Goal: Information Seeking & Learning: Check status

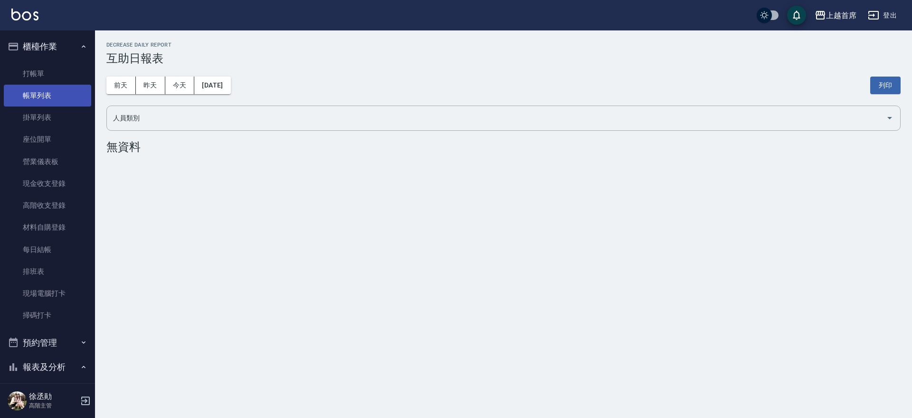
click at [42, 86] on link "帳單列表" at bounding box center [47, 96] width 87 height 22
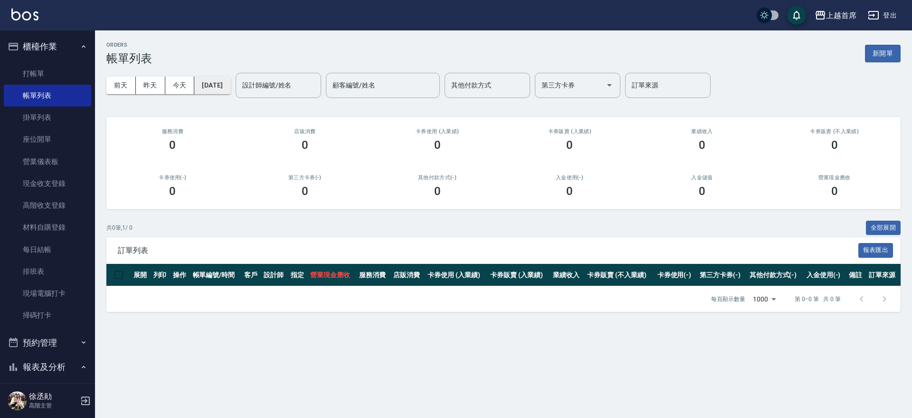
click at [226, 90] on button "[DATE]" at bounding box center [212, 86] width 36 height 18
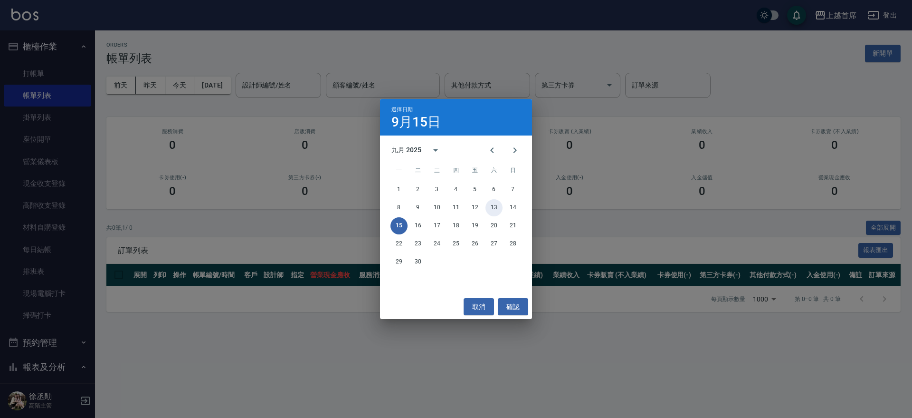
click at [493, 205] on button "13" at bounding box center [494, 207] width 17 height 17
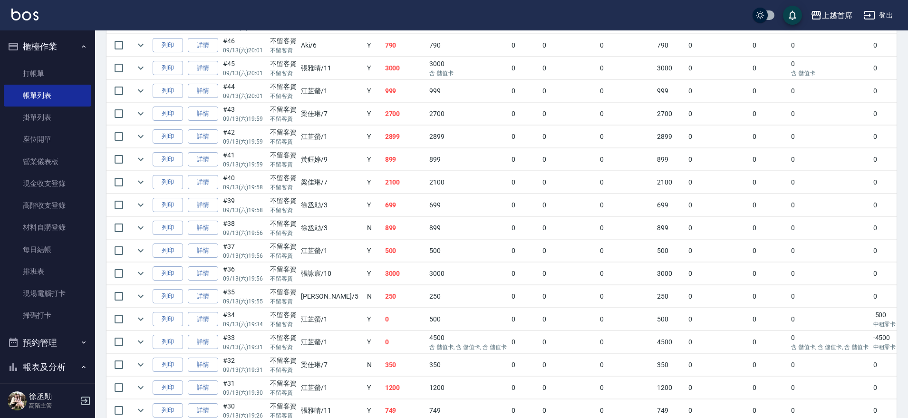
scroll to position [653, 0]
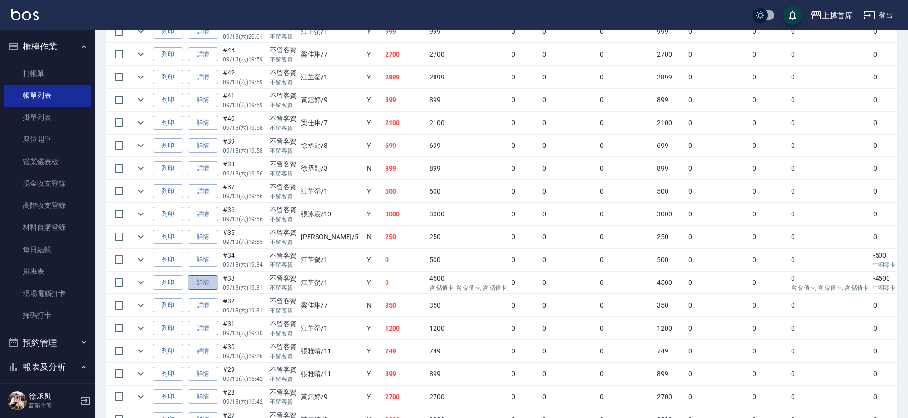
click at [209, 281] on link "詳情" at bounding box center [203, 282] width 30 height 15
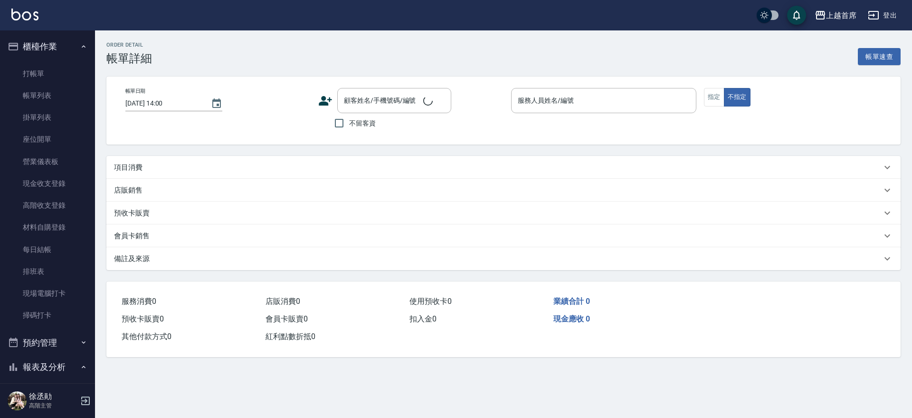
type input "[DATE] 19:31"
checkbox input "true"
type input "[PERSON_NAME]-1"
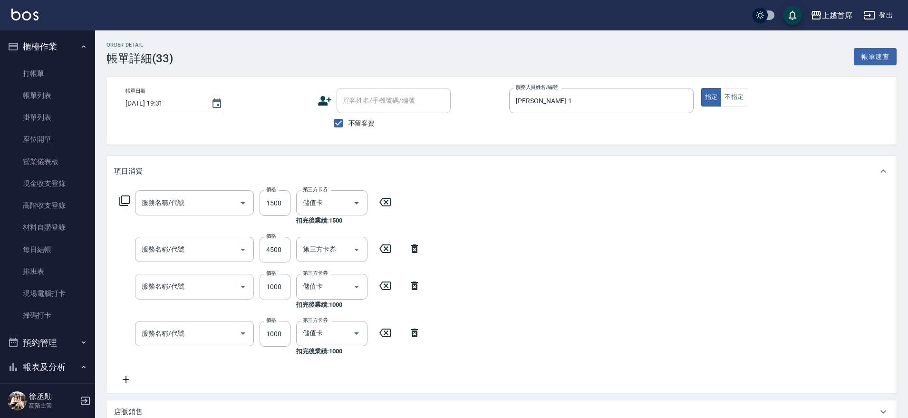
type input "REVIVRE(0999)"
type input "重整1組20片(7006)"
type input "染髮999(4999)"
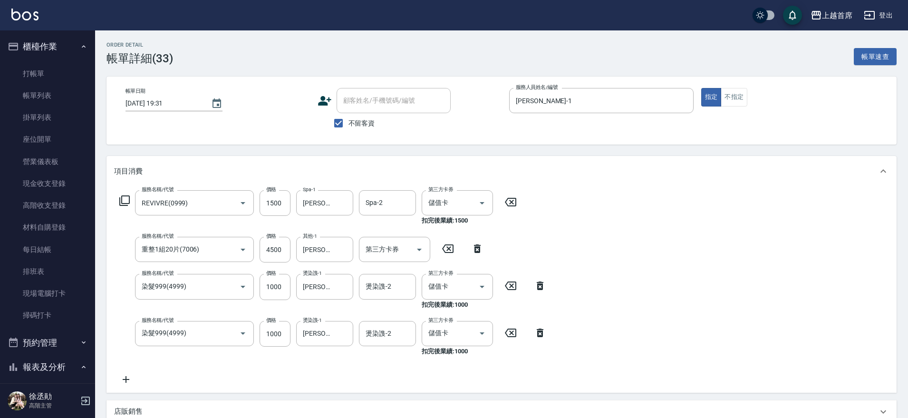
click at [514, 201] on icon at bounding box center [510, 201] width 24 height 11
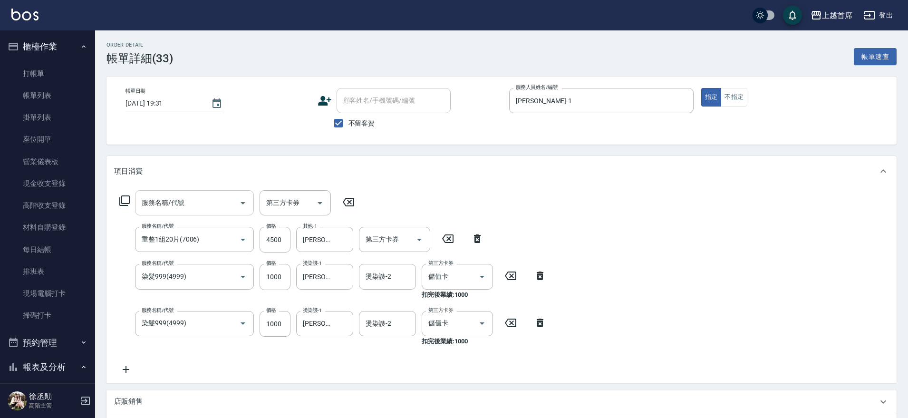
click at [178, 197] on div "服務名稱/代號 服務名稱/代號" at bounding box center [194, 202] width 119 height 25
type input "重整1組20片(7006)"
type input "1"
drag, startPoint x: 271, startPoint y: 207, endPoint x: 262, endPoint y: 204, distance: 9.3
click at [271, 206] on input "3000" at bounding box center [274, 203] width 31 height 26
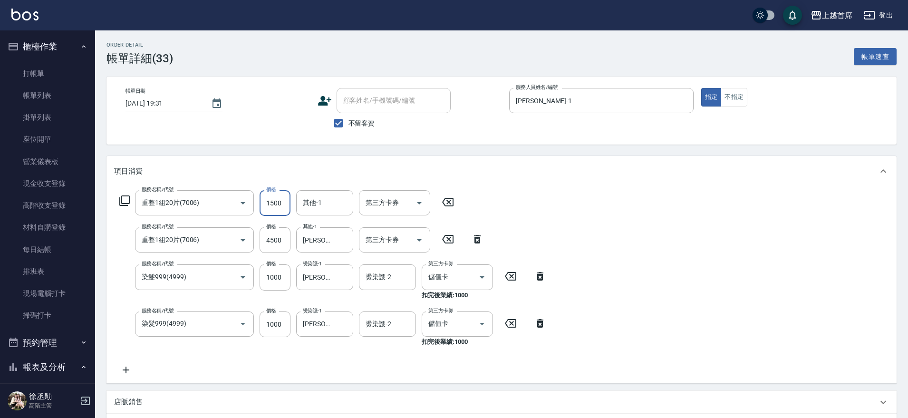
type input "1500"
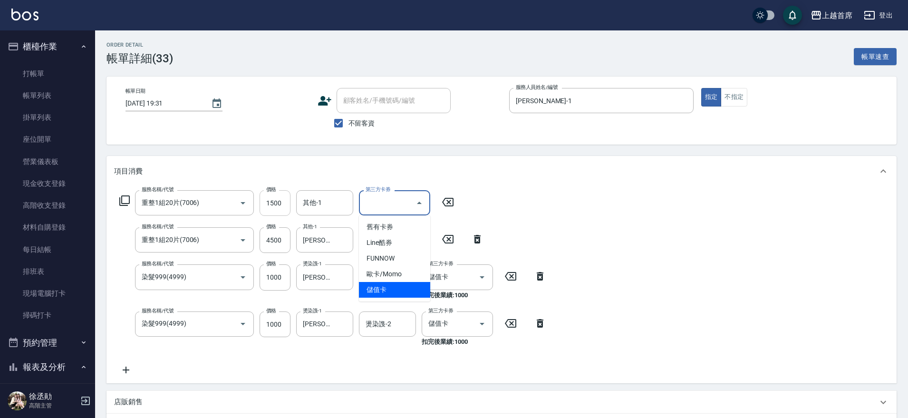
type input "儲值卡"
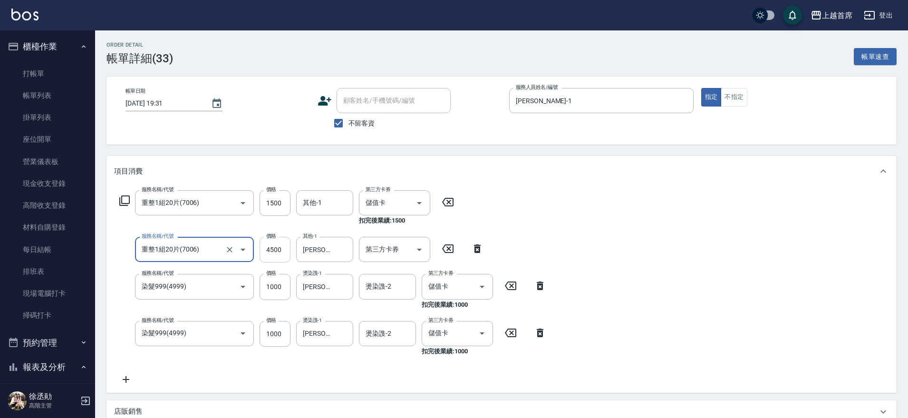
click at [266, 251] on input "4500" at bounding box center [274, 250] width 31 height 26
type input "6"
type input "0"
click at [419, 249] on icon "Open" at bounding box center [419, 250] width 5 height 2
click at [535, 228] on div "服務名稱/代號 重整1組20片(7006) 服務名稱/代號 價格 1500 價格 其他-1 其他-1 第三方卡券 儲值卡 第三方卡券 扣完後業績: 1500 …" at bounding box center [333, 287] width 438 height 195
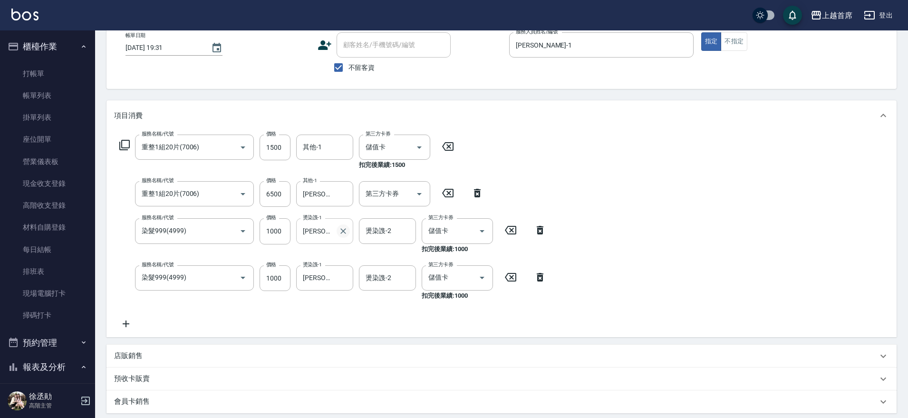
scroll to position [119, 0]
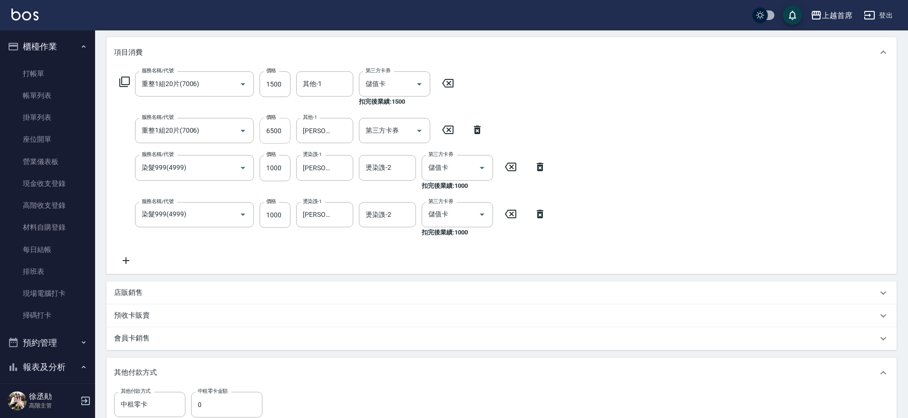
click at [282, 136] on input "6500" at bounding box center [274, 131] width 31 height 26
type input "4500"
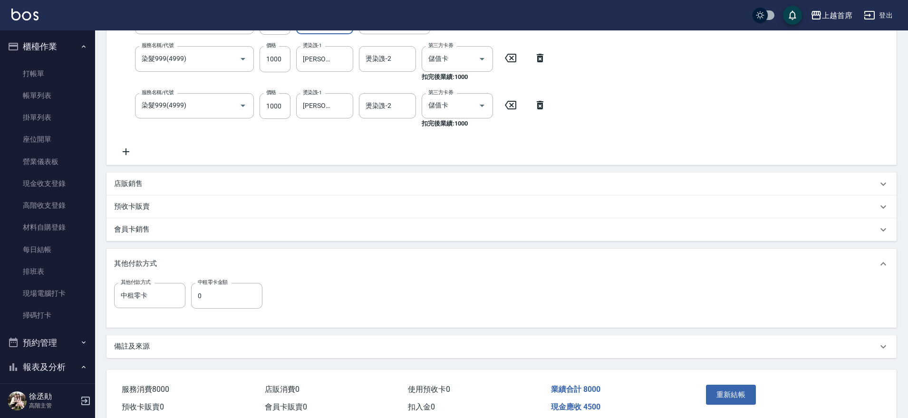
scroll to position [270, 0]
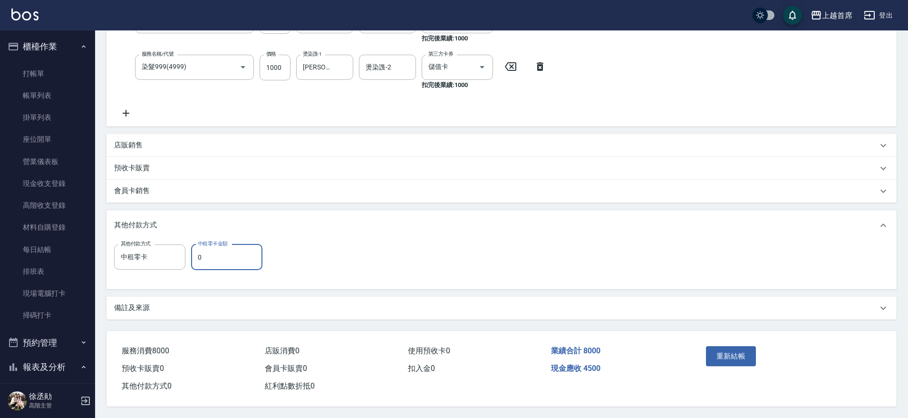
click at [229, 251] on input "0" at bounding box center [226, 257] width 71 height 26
type input "4500"
click at [729, 352] on button "重新結帳" at bounding box center [731, 356] width 50 height 20
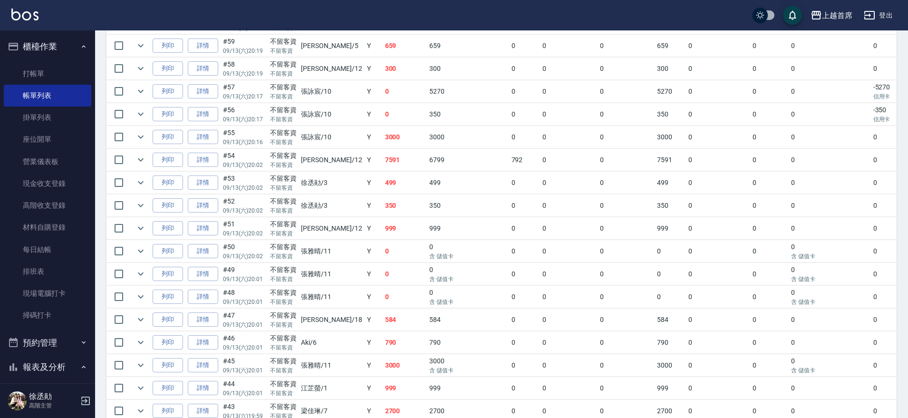
scroll to position [297, 0]
click at [210, 409] on link "詳情" at bounding box center [203, 410] width 30 height 15
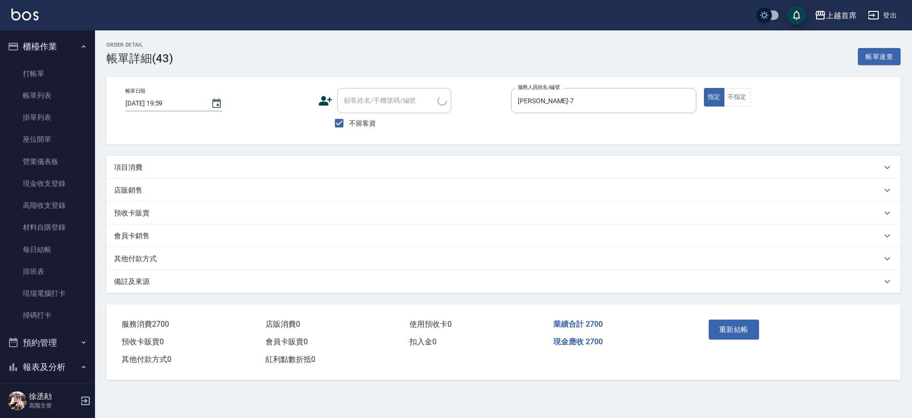
type input "[DATE] 19:59"
checkbox input "true"
type input "[PERSON_NAME]-7"
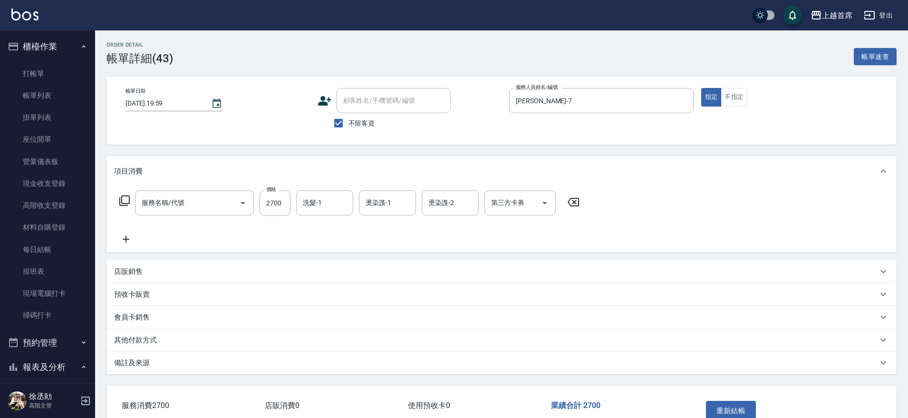
type input "染髮B餐(42799)"
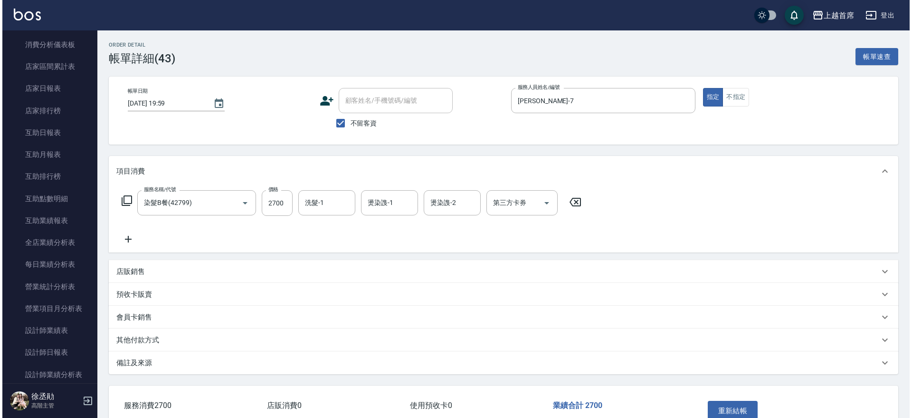
scroll to position [404, 0]
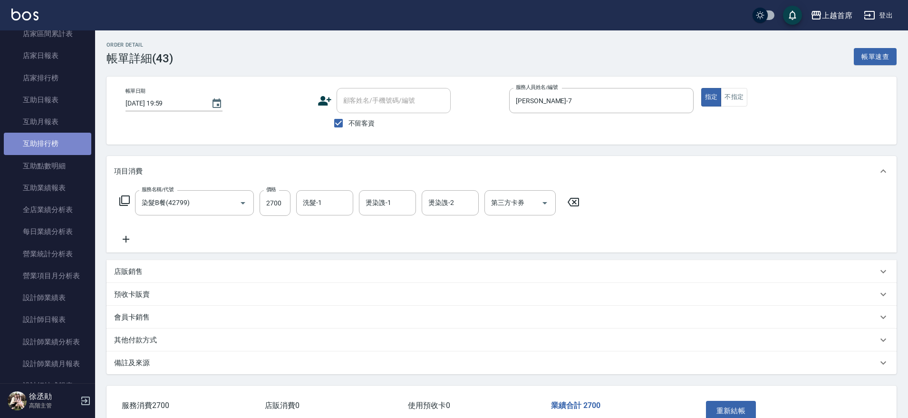
click at [60, 147] on link "互助排行榜" at bounding box center [47, 144] width 87 height 22
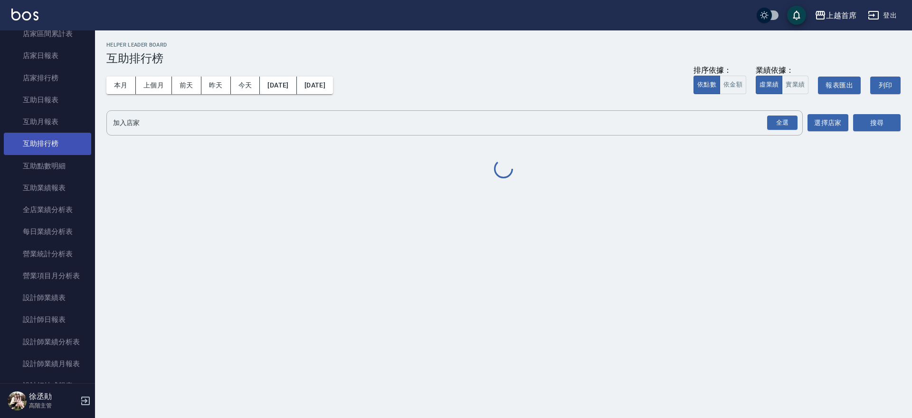
click at [59, 143] on link "互助排行榜" at bounding box center [47, 144] width 87 height 22
click at [120, 89] on button "本月" at bounding box center [120, 86] width 29 height 18
click at [784, 128] on div "全選" at bounding box center [782, 122] width 30 height 15
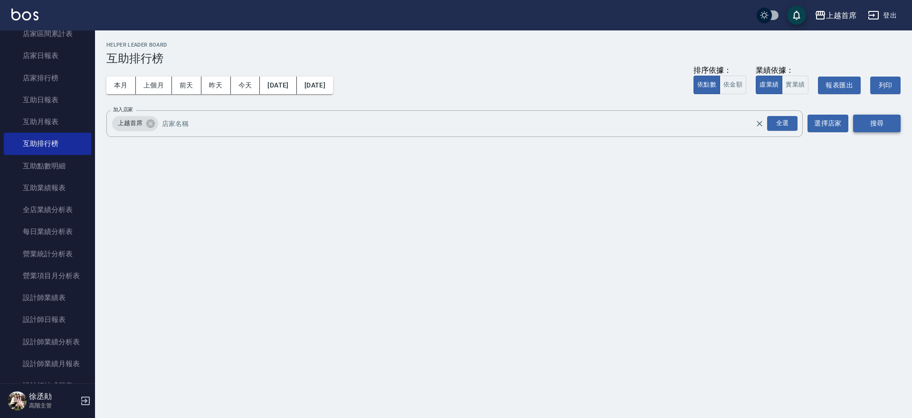
click at [886, 126] on button "搜尋" at bounding box center [877, 124] width 48 height 18
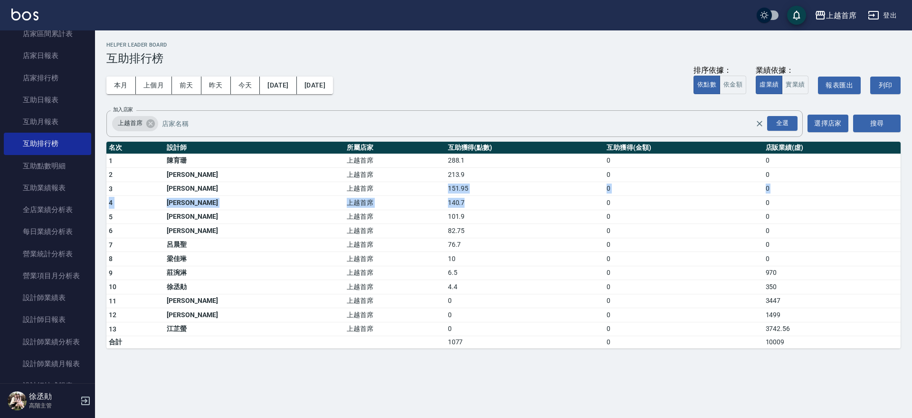
drag, startPoint x: 376, startPoint y: 185, endPoint x: 522, endPoint y: 204, distance: 147.6
click at [522, 204] on tbody "1 [PERSON_NAME]首席 288.1 0 0 2 [PERSON_NAME] 上越首席 213.9 0 0 3 [PERSON_NAME] 上越首席…" at bounding box center [503, 250] width 794 height 195
click at [446, 212] on td "101.9" at bounding box center [525, 217] width 159 height 14
drag, startPoint x: 287, startPoint y: 140, endPoint x: 294, endPoint y: 149, distance: 11.9
click at [295, 145] on div "上越首席 [DATE] - [DATE] 互助排行榜 列印時間： [DATE][PHONE_NUMBER]:34 Helper Leader Board 互助…" at bounding box center [503, 194] width 817 height 329
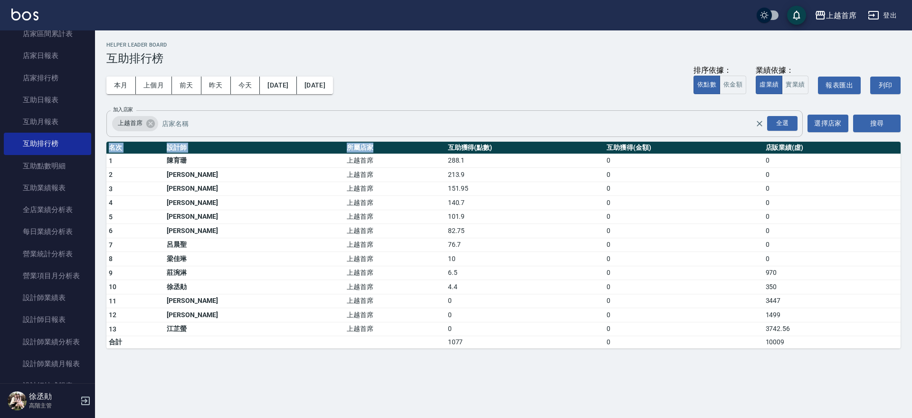
click at [288, 134] on div "上越首席 全選 加入店家" at bounding box center [454, 123] width 697 height 27
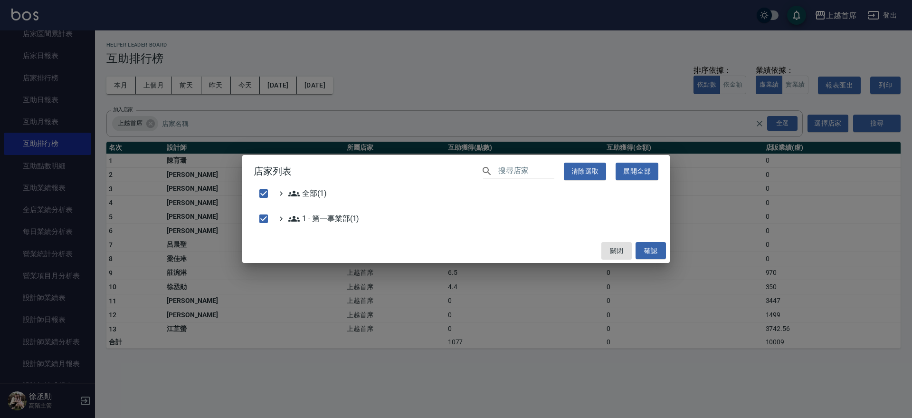
drag, startPoint x: 555, startPoint y: 99, endPoint x: 256, endPoint y: 102, distance: 298.4
click at [556, 100] on div "店家列表 ​ 清除選取 展開全部 全部(1) 1 - 第一事業部(1) 關閉 確認" at bounding box center [456, 209] width 912 height 418
checkbox input "false"
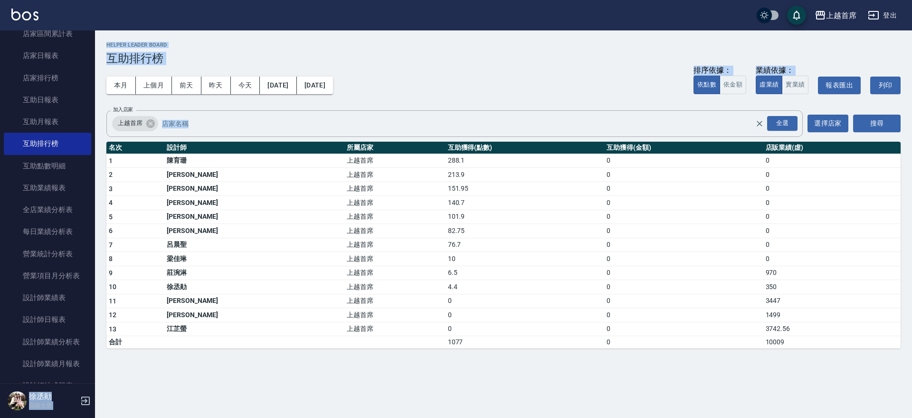
drag, startPoint x: 90, startPoint y: 158, endPoint x: 106, endPoint y: 161, distance: 16.4
click at [106, 161] on div "上越首席 登出 櫃檯作業 打帳單 帳單列表 掛單列表 座位開單 營業儀表板 現金收支登錄 高階收支登錄 材料自購登錄 每日結帳 排班表 現場電腦打卡 掃碼打卡…" at bounding box center [456, 209] width 912 height 418
